Goal: Task Accomplishment & Management: Use online tool/utility

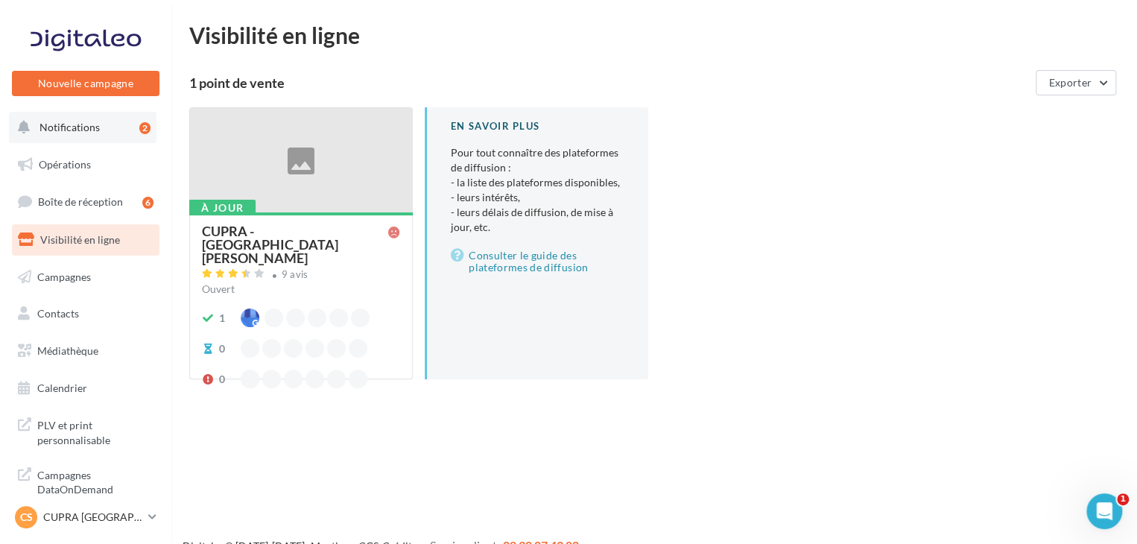
click at [107, 133] on button "Notifications 2" at bounding box center [82, 127] width 147 height 31
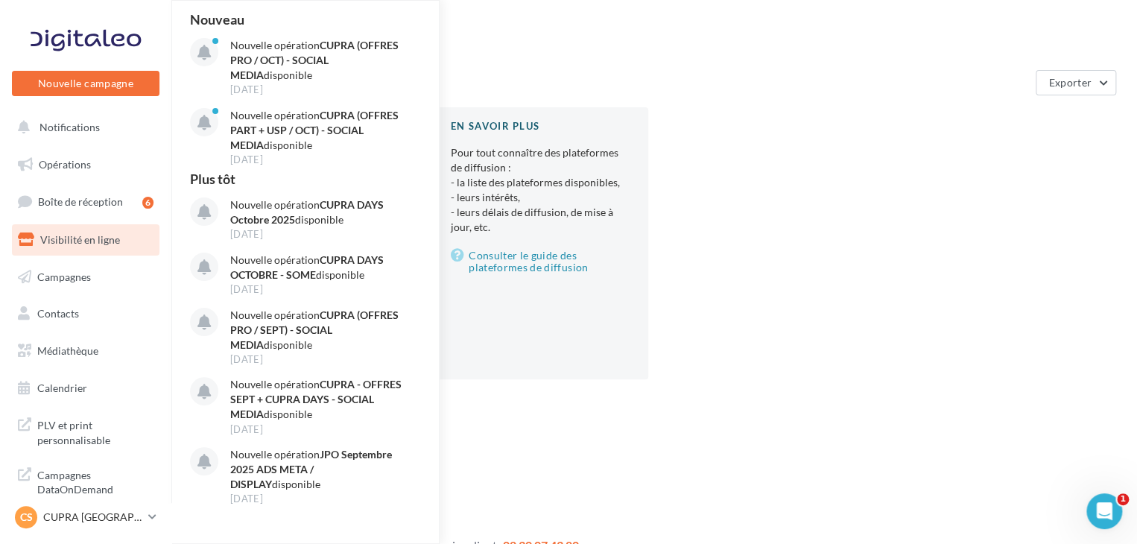
click at [573, 83] on div "1 point de vente" at bounding box center [609, 82] width 840 height 13
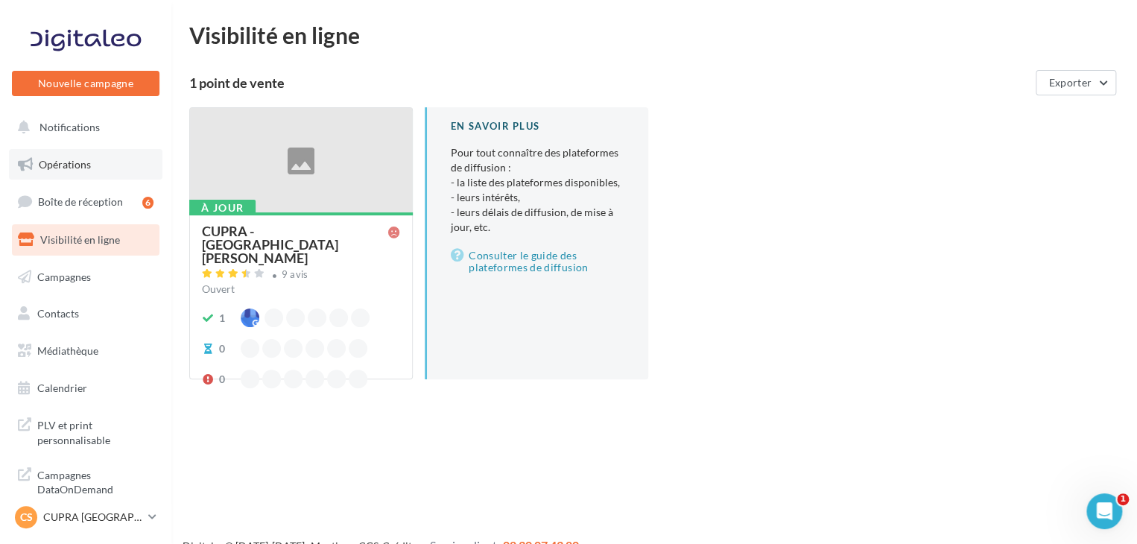
click at [116, 171] on link "Opérations" at bounding box center [85, 164] width 153 height 31
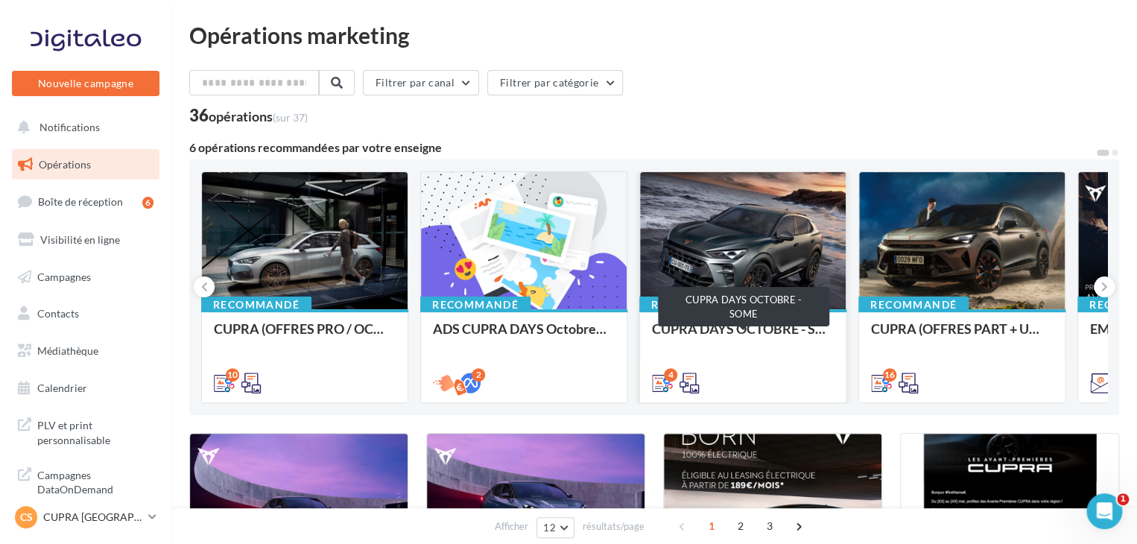
click at [788, 323] on div "CUPRA DAYS OCTOBRE - SOME" at bounding box center [743, 336] width 182 height 30
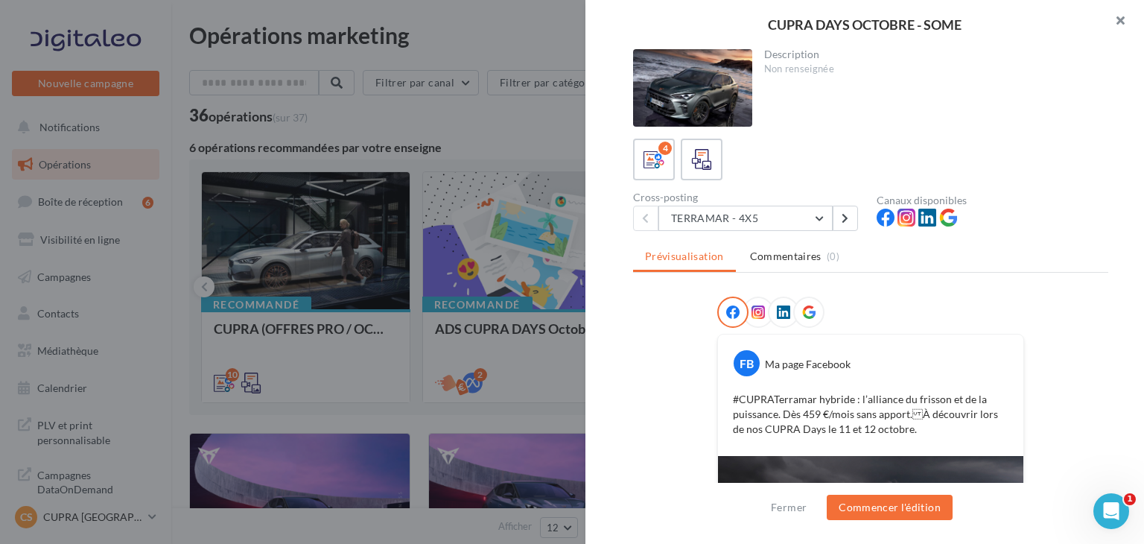
click at [1115, 15] on button "button" at bounding box center [1114, 22] width 60 height 45
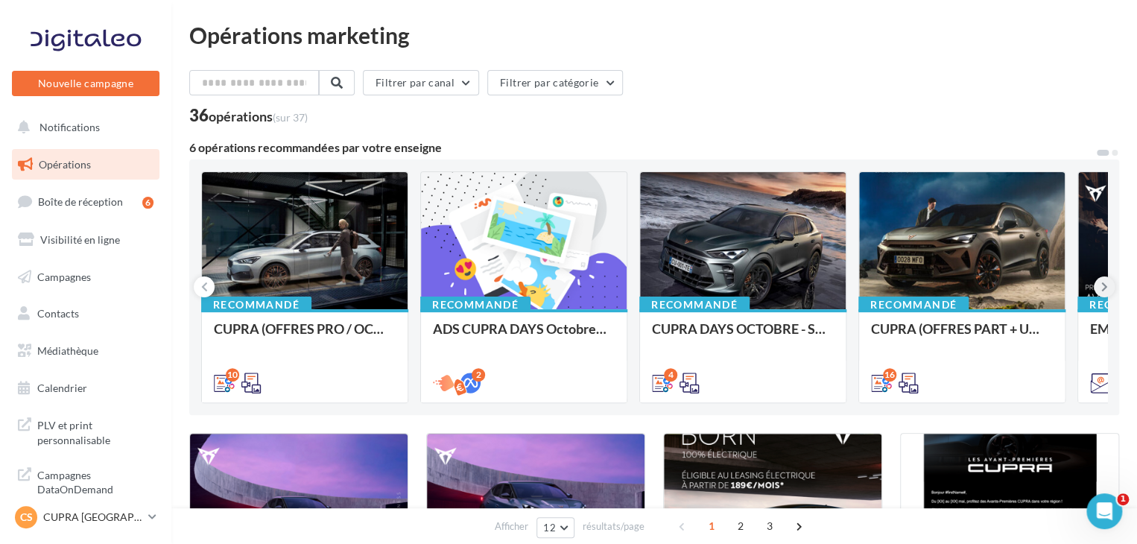
click at [1107, 288] on button at bounding box center [1103, 286] width 21 height 21
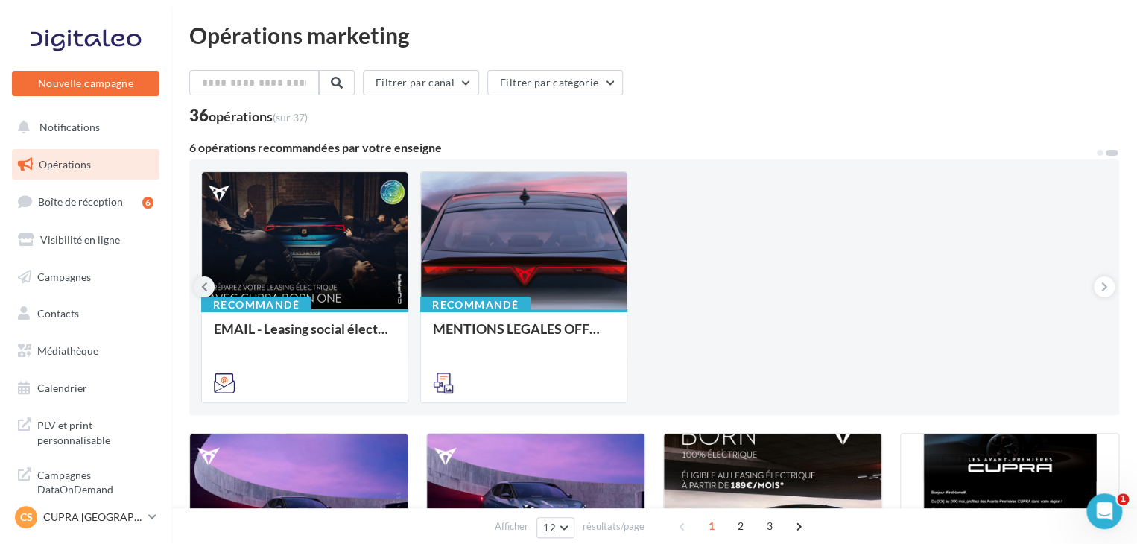
click at [206, 293] on icon at bounding box center [204, 286] width 7 height 15
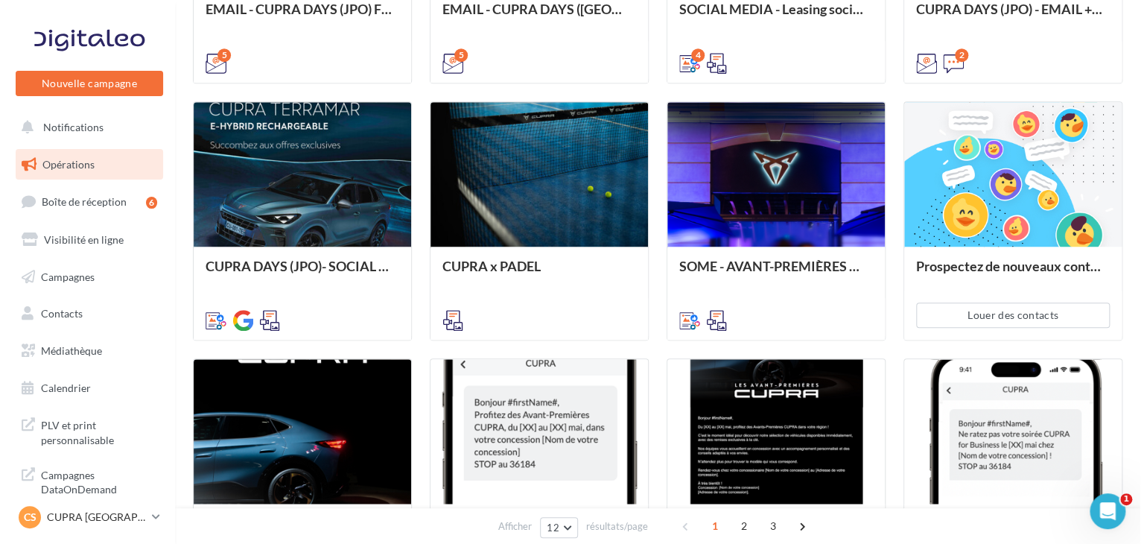
scroll to position [582, 0]
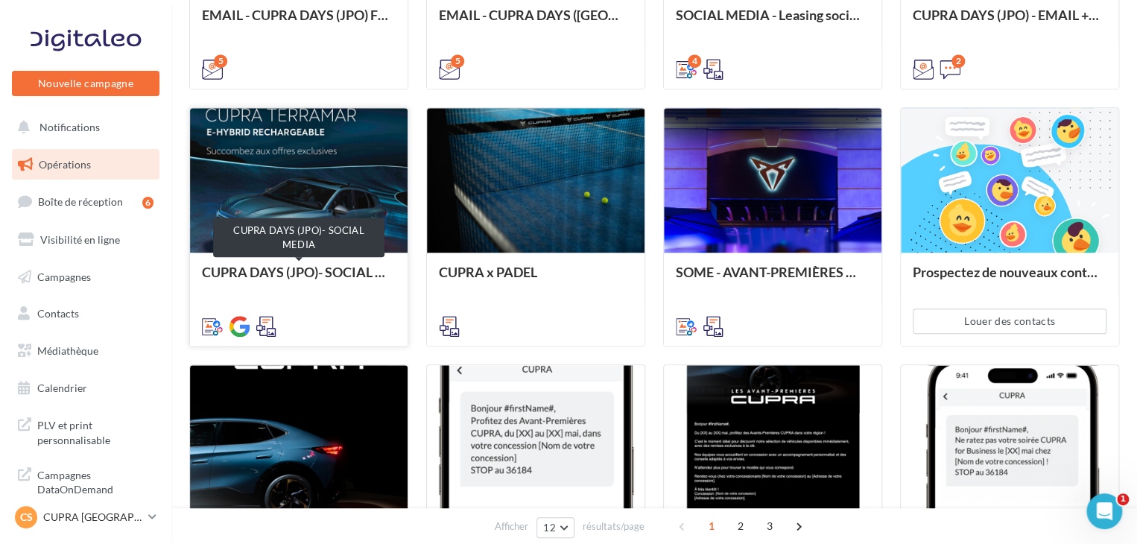
click at [337, 273] on div "CUPRA DAYS (JPO)- SOCIAL MEDIA" at bounding box center [299, 279] width 194 height 30
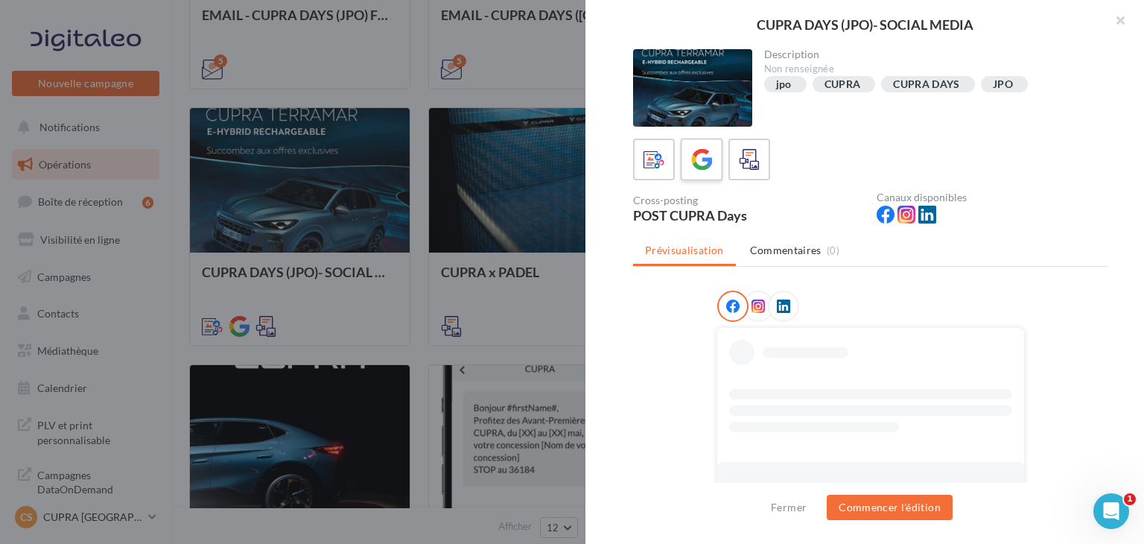
click at [701, 173] on div at bounding box center [702, 160] width 28 height 28
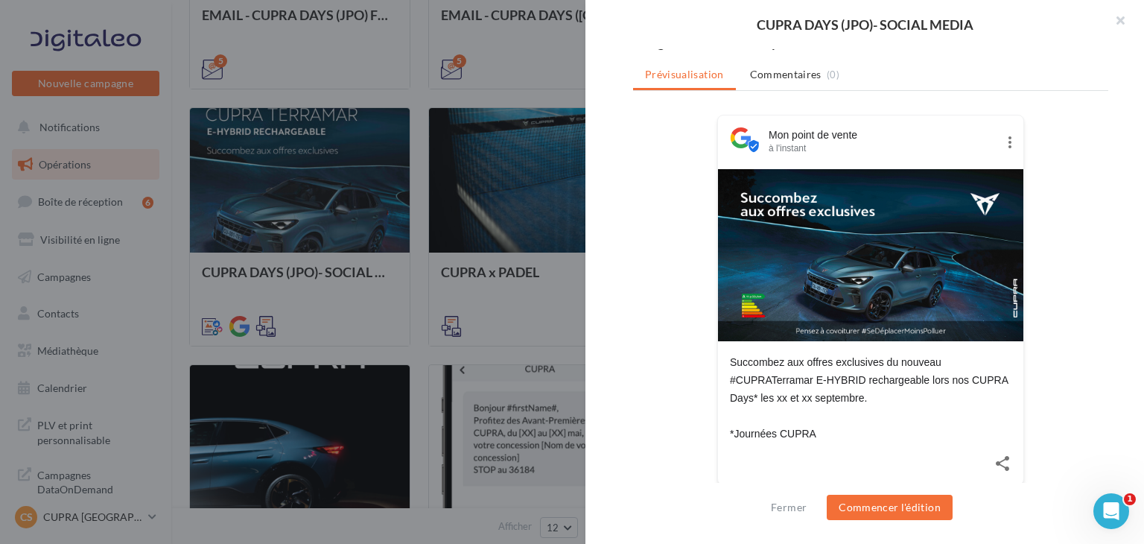
scroll to position [180, 0]
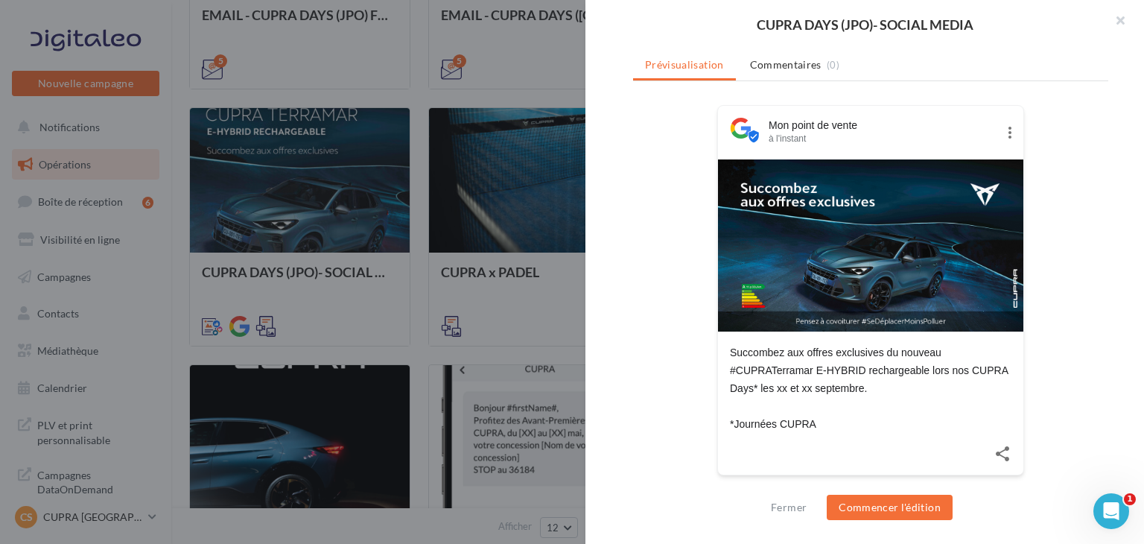
drag, startPoint x: 818, startPoint y: 424, endPoint x: 716, endPoint y: 352, distance: 125.0
click at [718, 352] on div "Succombez aux offres exclusives du nouveau #CUPRATerramar E-HYBRID rechargeable…" at bounding box center [870, 381] width 305 height 101
copy div "Succombez aux offres exclusives du nouveau #CUPRATerramar E-HYBRID rechargeable…"
